Goal: Browse casually

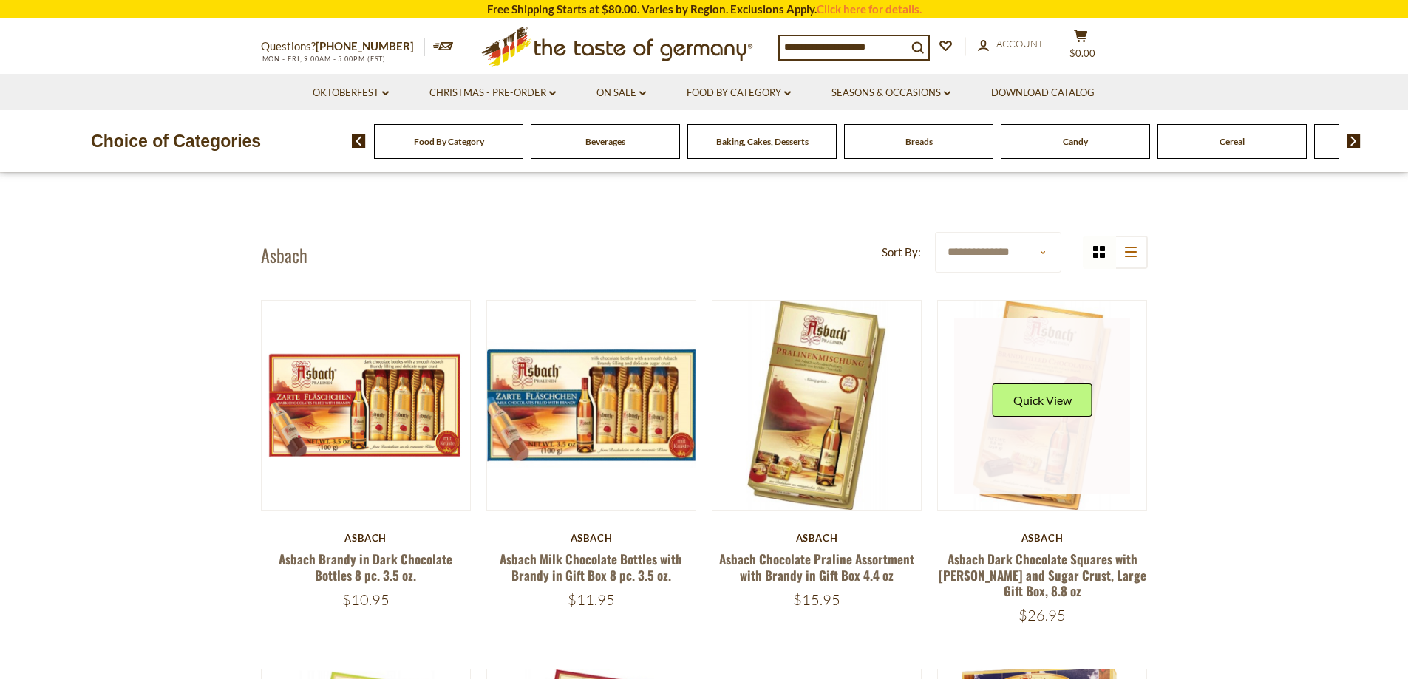
click at [1092, 377] on link at bounding box center [1042, 406] width 176 height 176
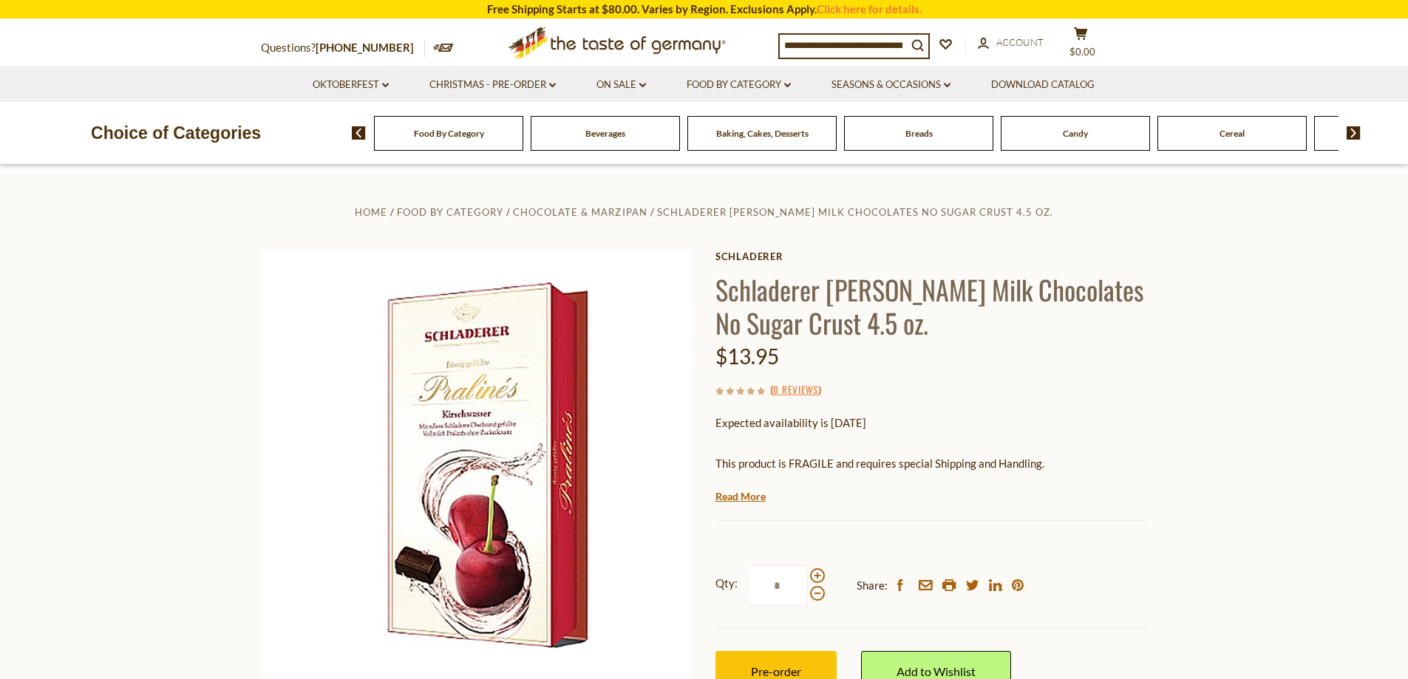
scroll to position [148, 0]
